Goal: Transaction & Acquisition: Purchase product/service

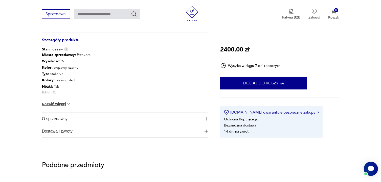
scroll to position [278, 0]
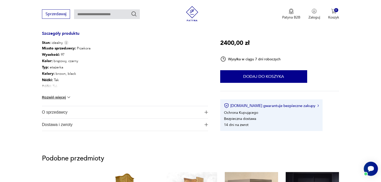
click at [69, 95] on img at bounding box center [68, 97] width 5 height 5
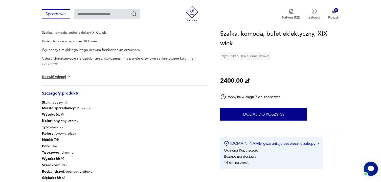
scroll to position [177, 0]
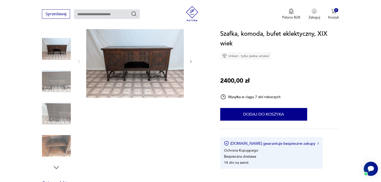
scroll to position [51, 0]
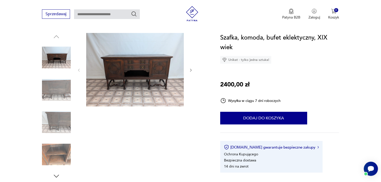
click at [190, 69] on icon "button" at bounding box center [191, 70] width 4 height 4
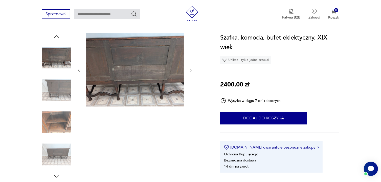
click at [190, 69] on icon "button" at bounding box center [191, 70] width 2 height 3
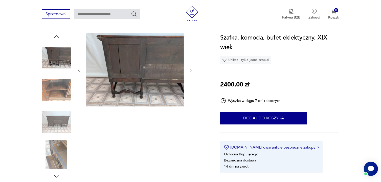
click at [190, 69] on icon "button" at bounding box center [191, 70] width 2 height 3
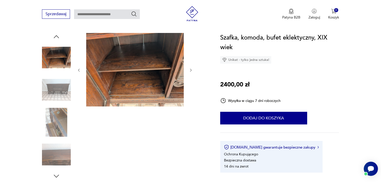
click at [190, 70] on icon "button" at bounding box center [191, 70] width 4 height 4
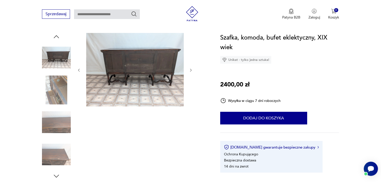
click at [190, 70] on icon "button" at bounding box center [191, 70] width 4 height 4
